Goal: Task Accomplishment & Management: Manage account settings

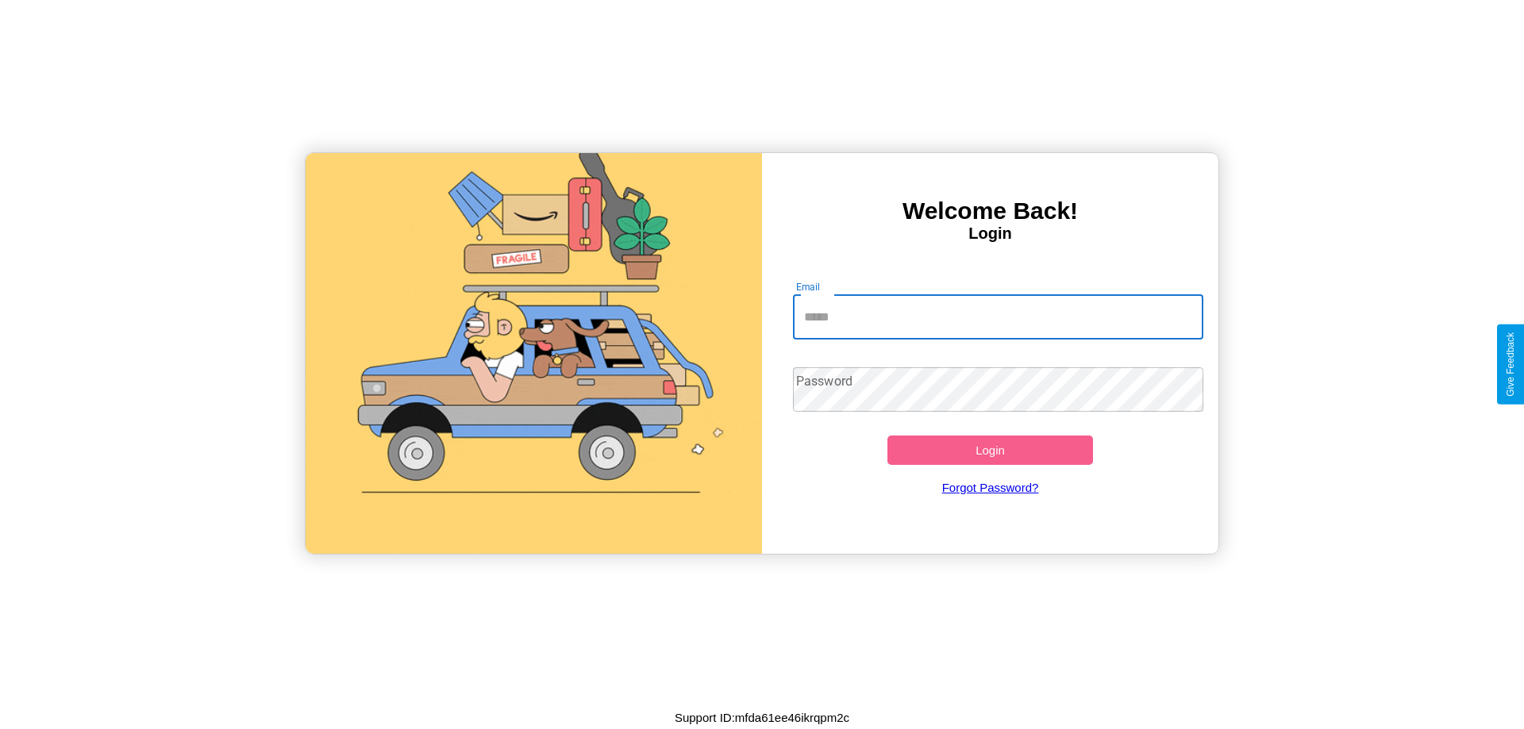
click at [998, 317] on input "Email" at bounding box center [998, 317] width 411 height 44
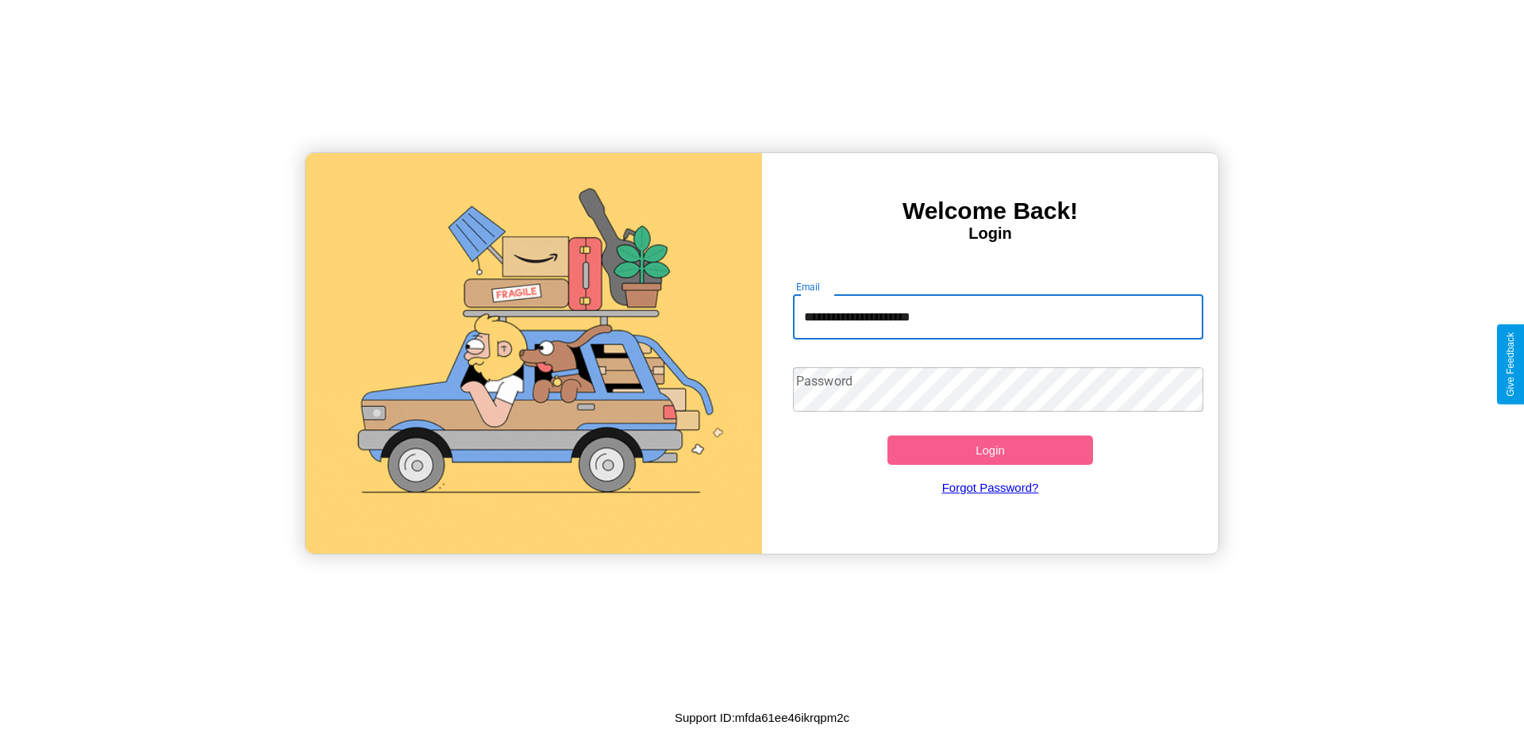
type input "**********"
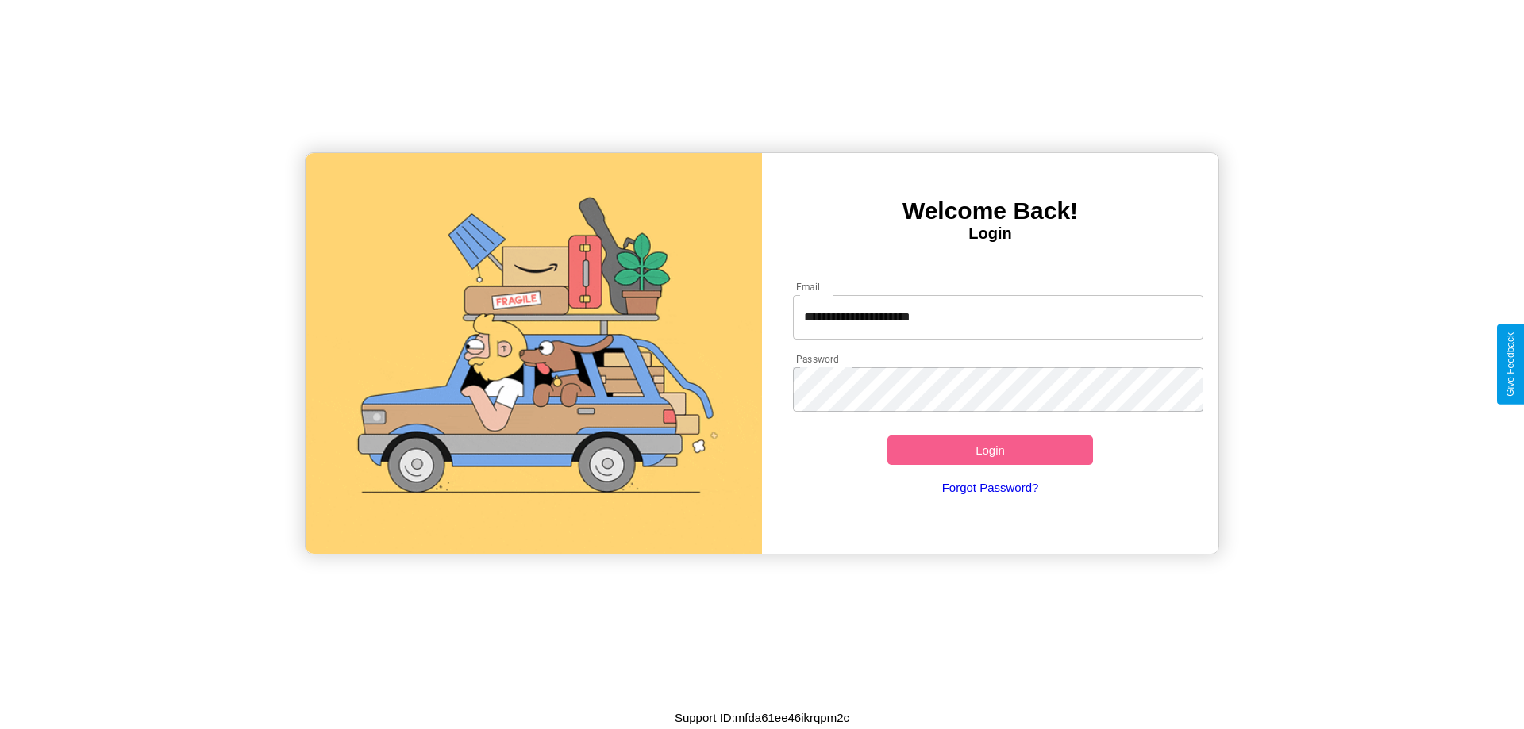
click at [990, 450] on button "Login" at bounding box center [990, 450] width 206 height 29
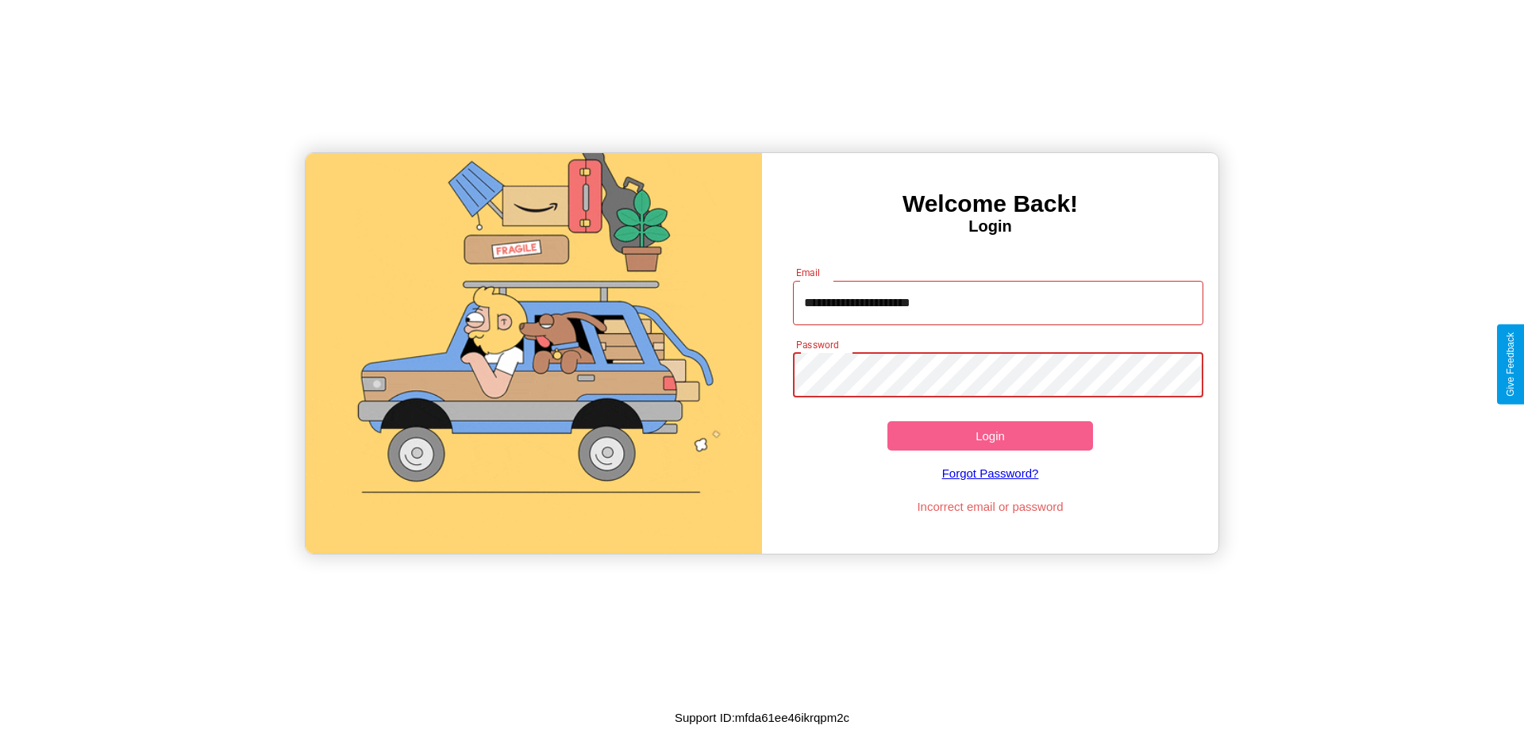
click at [990, 436] on button "Login" at bounding box center [990, 435] width 206 height 29
